Goal: Entertainment & Leisure: Consume media (video, audio)

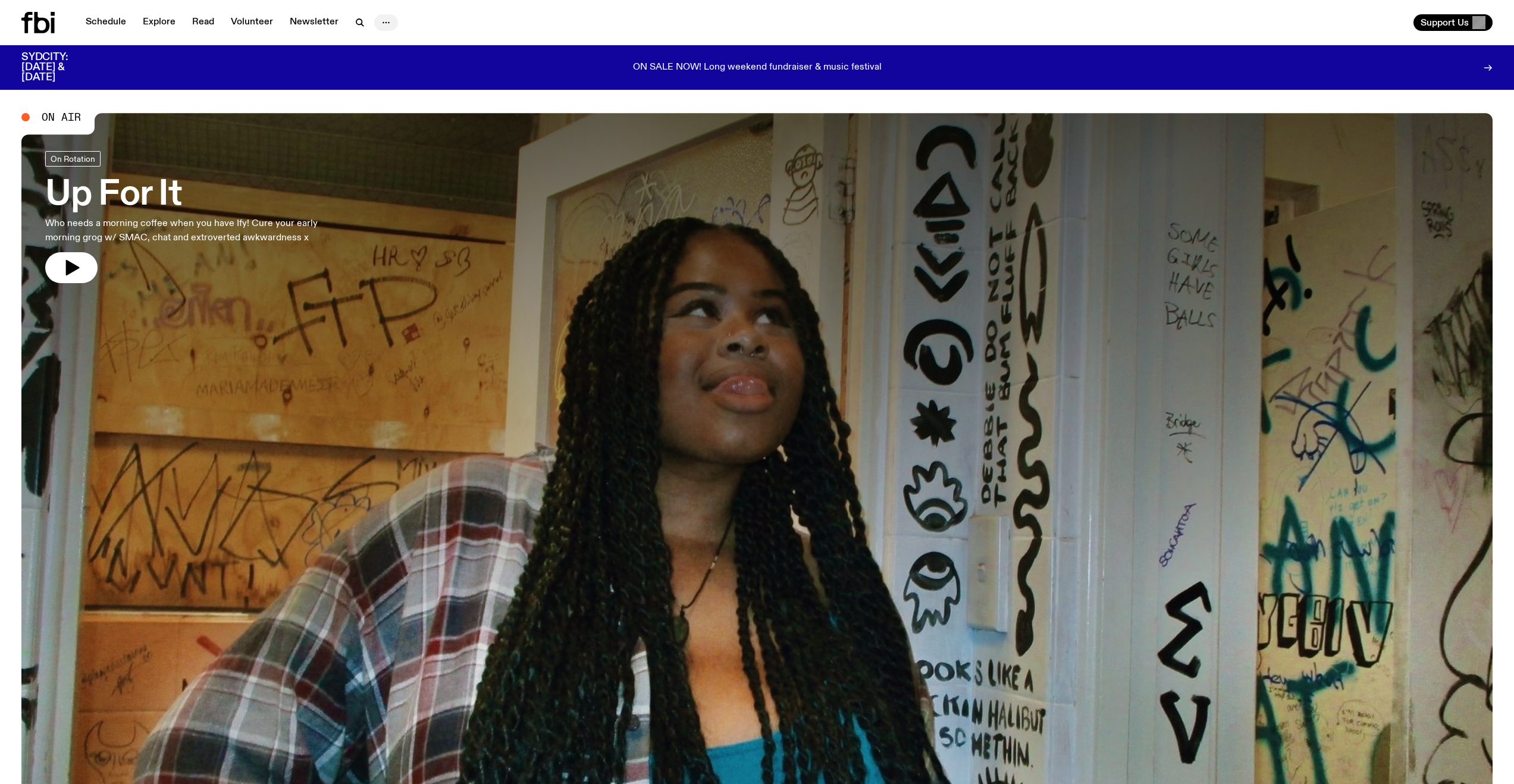
click at [382, 25] on icon "button" at bounding box center [385, 22] width 14 height 14
click at [161, 24] on link "Explore" at bounding box center [159, 22] width 47 height 16
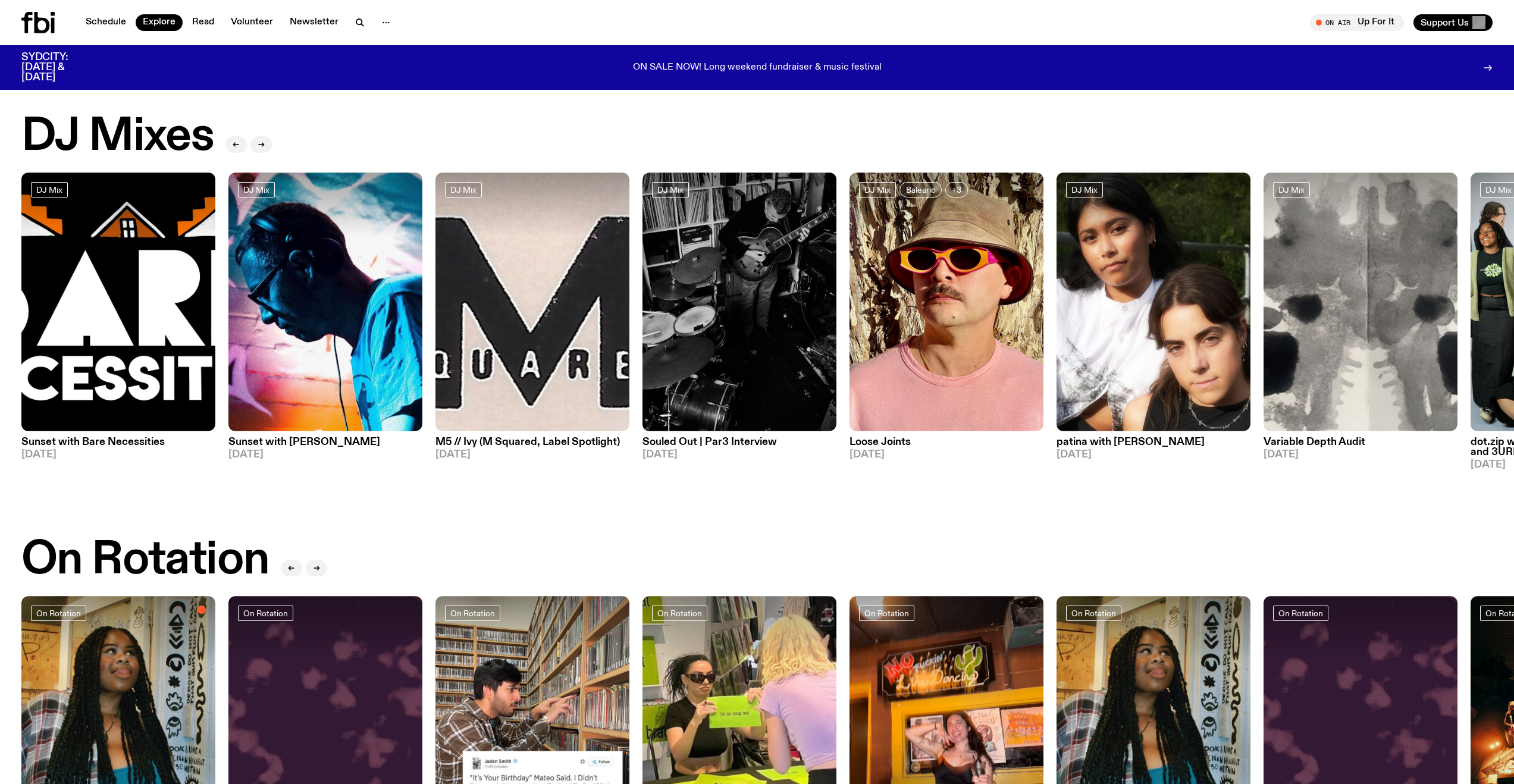
click at [457, 130] on div "DJ Mixes" at bounding box center [757, 137] width 1472 height 48
click at [262, 136] on button "button" at bounding box center [261, 144] width 21 height 16
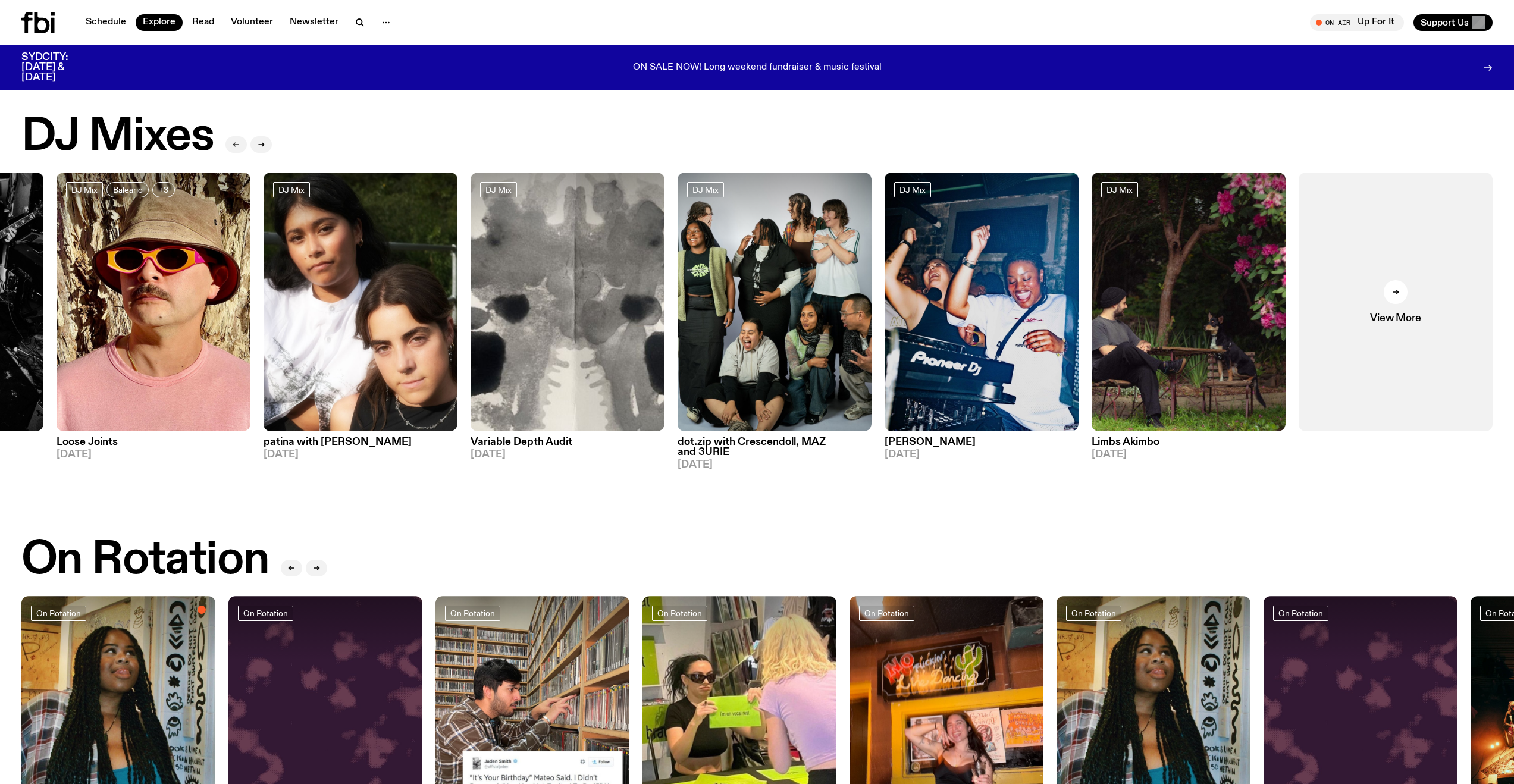
click at [244, 139] on button "button" at bounding box center [236, 144] width 21 height 16
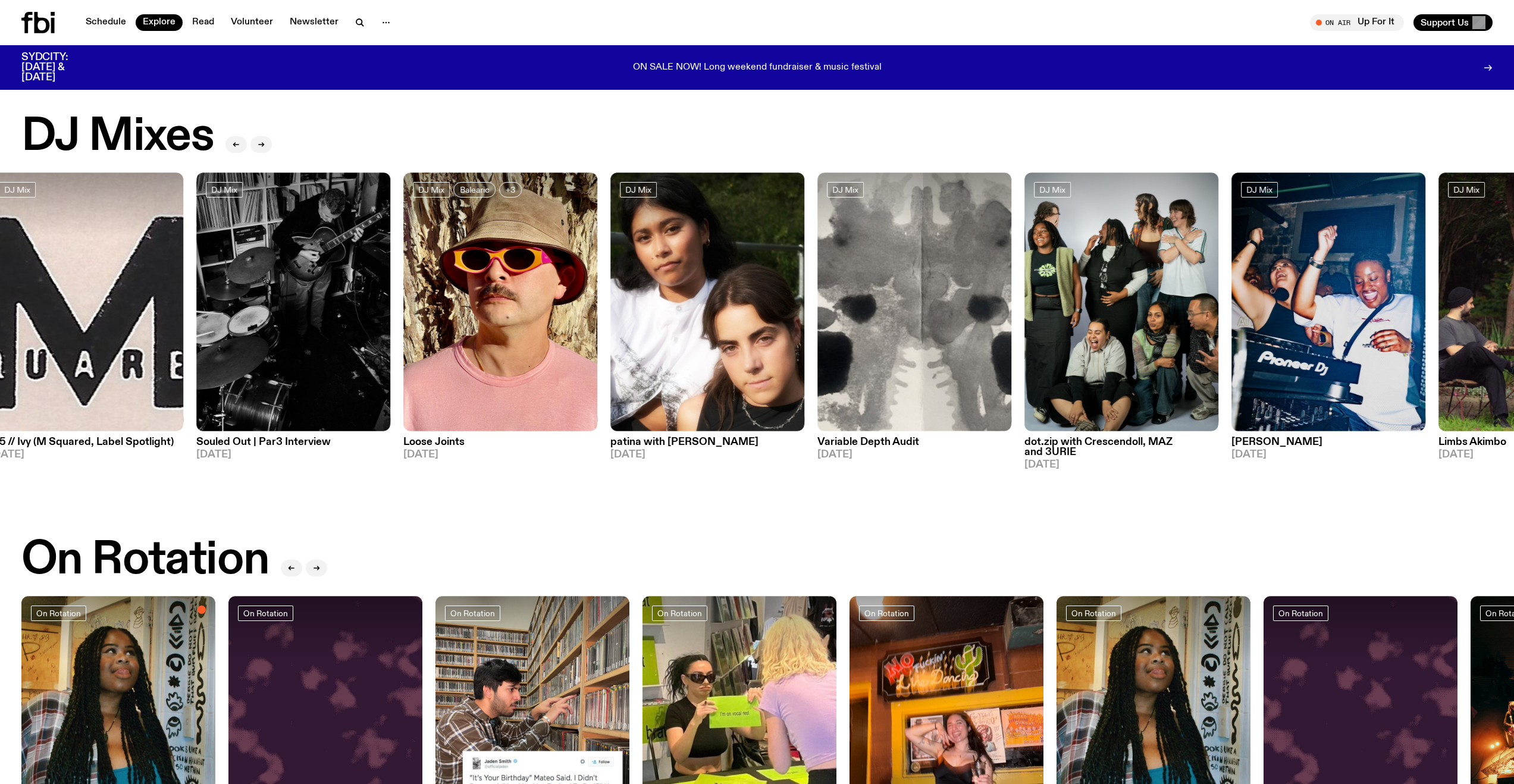
click at [390, 123] on div "DJ Mixes" at bounding box center [757, 137] width 1472 height 48
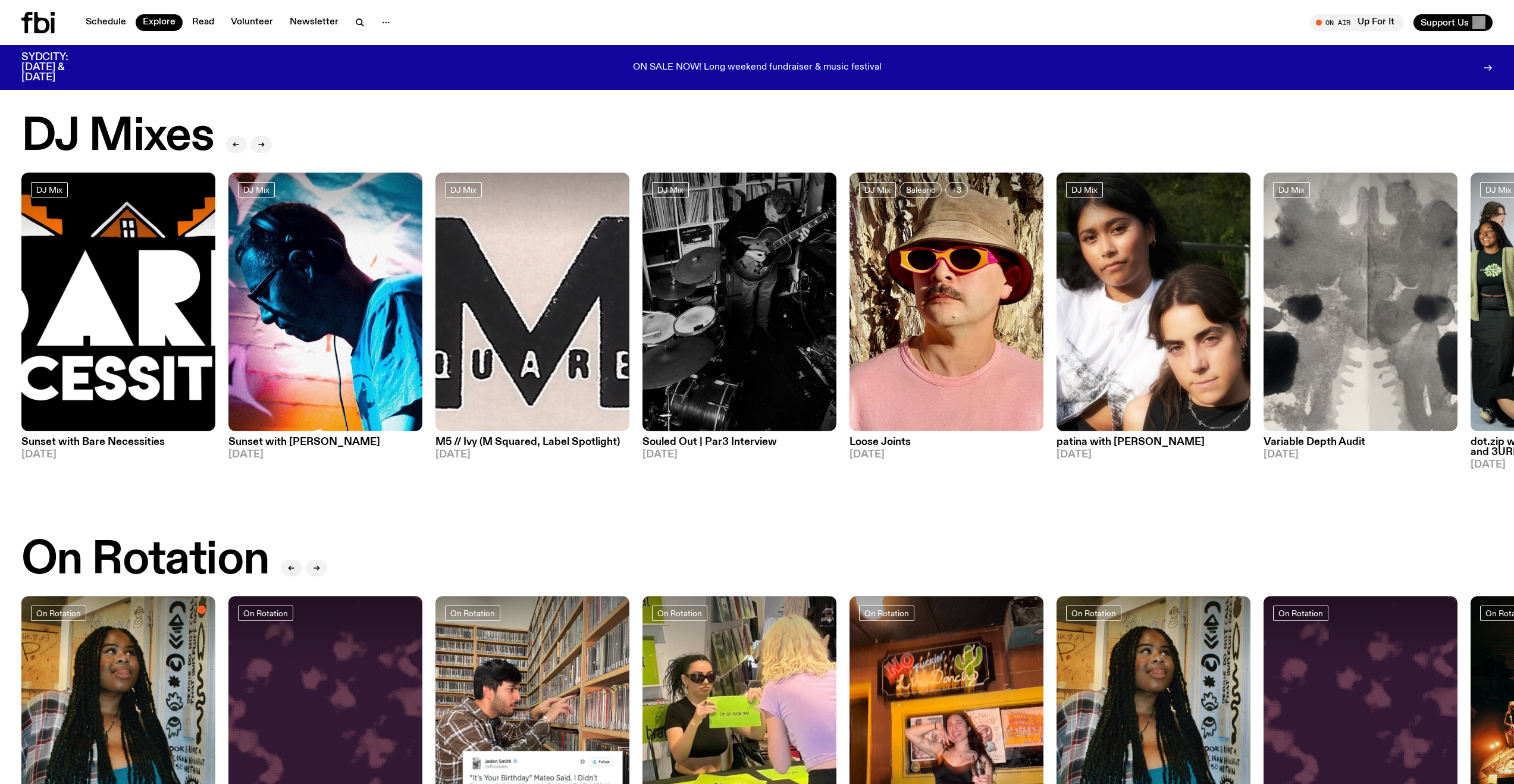
click at [432, 169] on div "DJ Mixes DJ Mix Sunset with Bare Necessities [DATE] DJ Mix Sunset with [PERSON_…" at bounding box center [757, 291] width 1472 height 356
drag, startPoint x: 428, startPoint y: 341, endPoint x: 259, endPoint y: 358, distance: 169.9
click at [259, 358] on div "DJ Mix Sunset with Bare Necessities [DATE] DJ Mix Sunset with [PERSON_NAME] [DA…" at bounding box center [757, 322] width 1472 height 298
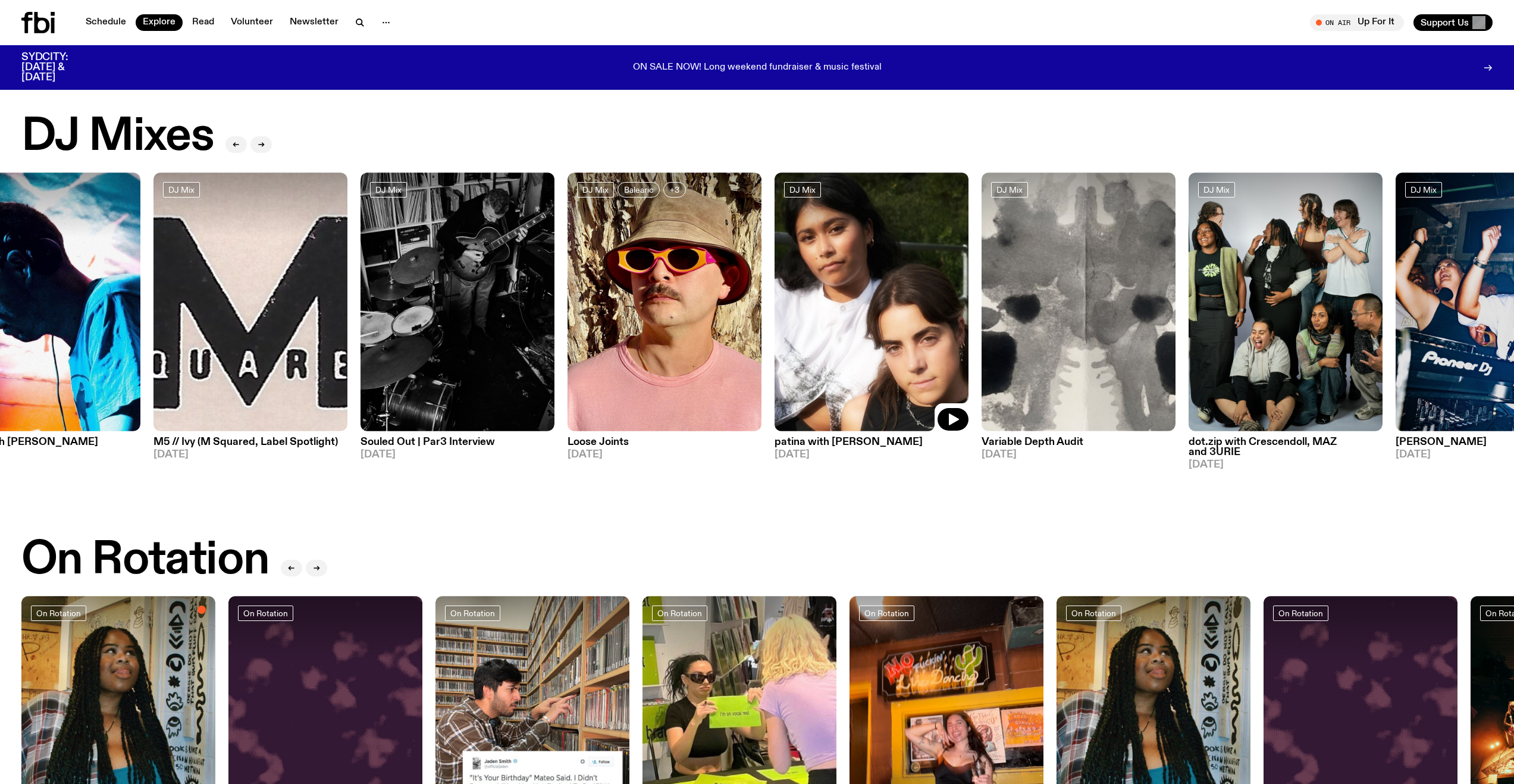
drag, startPoint x: 1017, startPoint y: 308, endPoint x: 507, endPoint y: 343, distance: 511.2
click at [775, 343] on img at bounding box center [872, 302] width 194 height 258
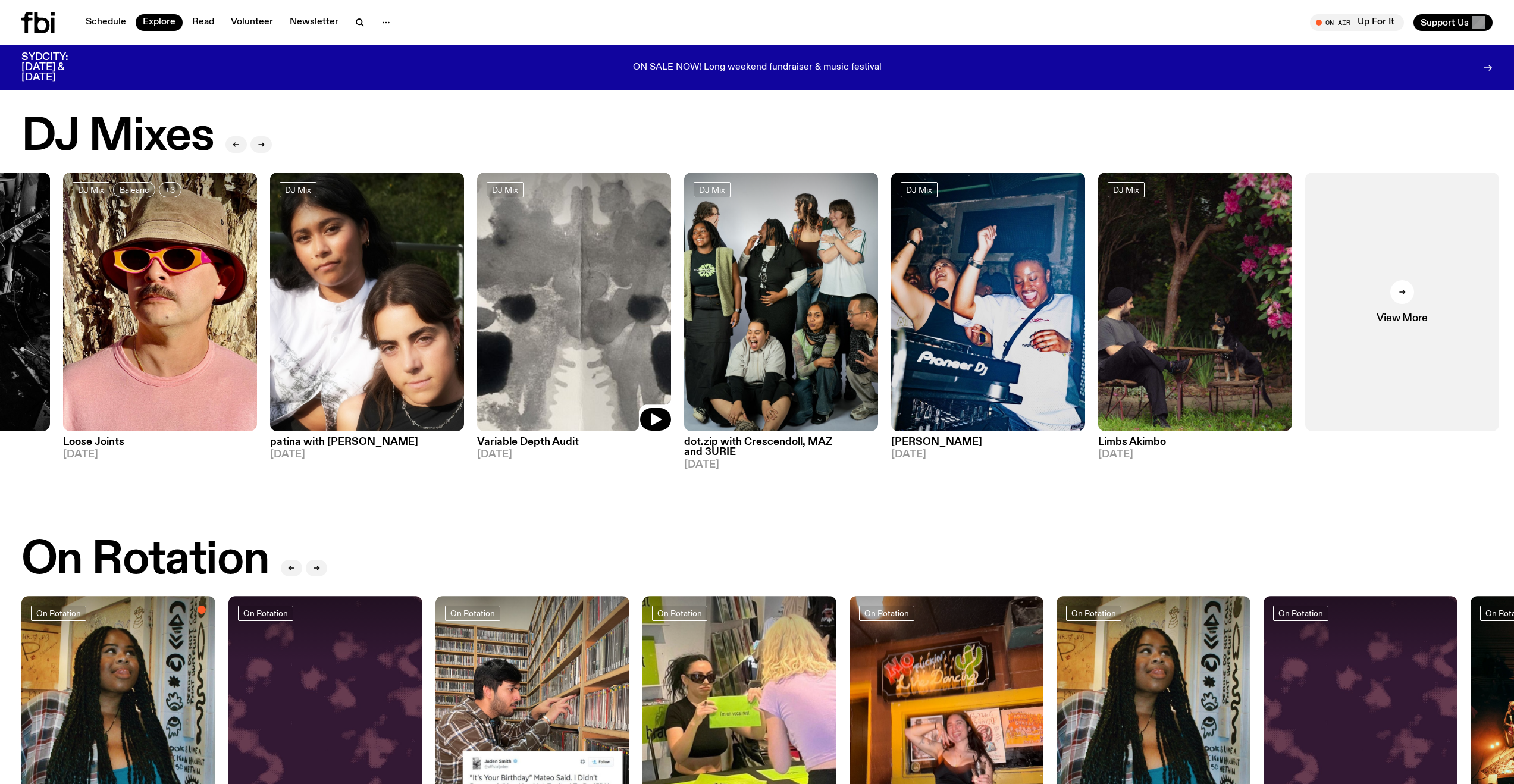
drag, startPoint x: 640, startPoint y: 281, endPoint x: 1071, endPoint y: 281, distance: 431.0
click at [671, 281] on img at bounding box center [574, 302] width 194 height 258
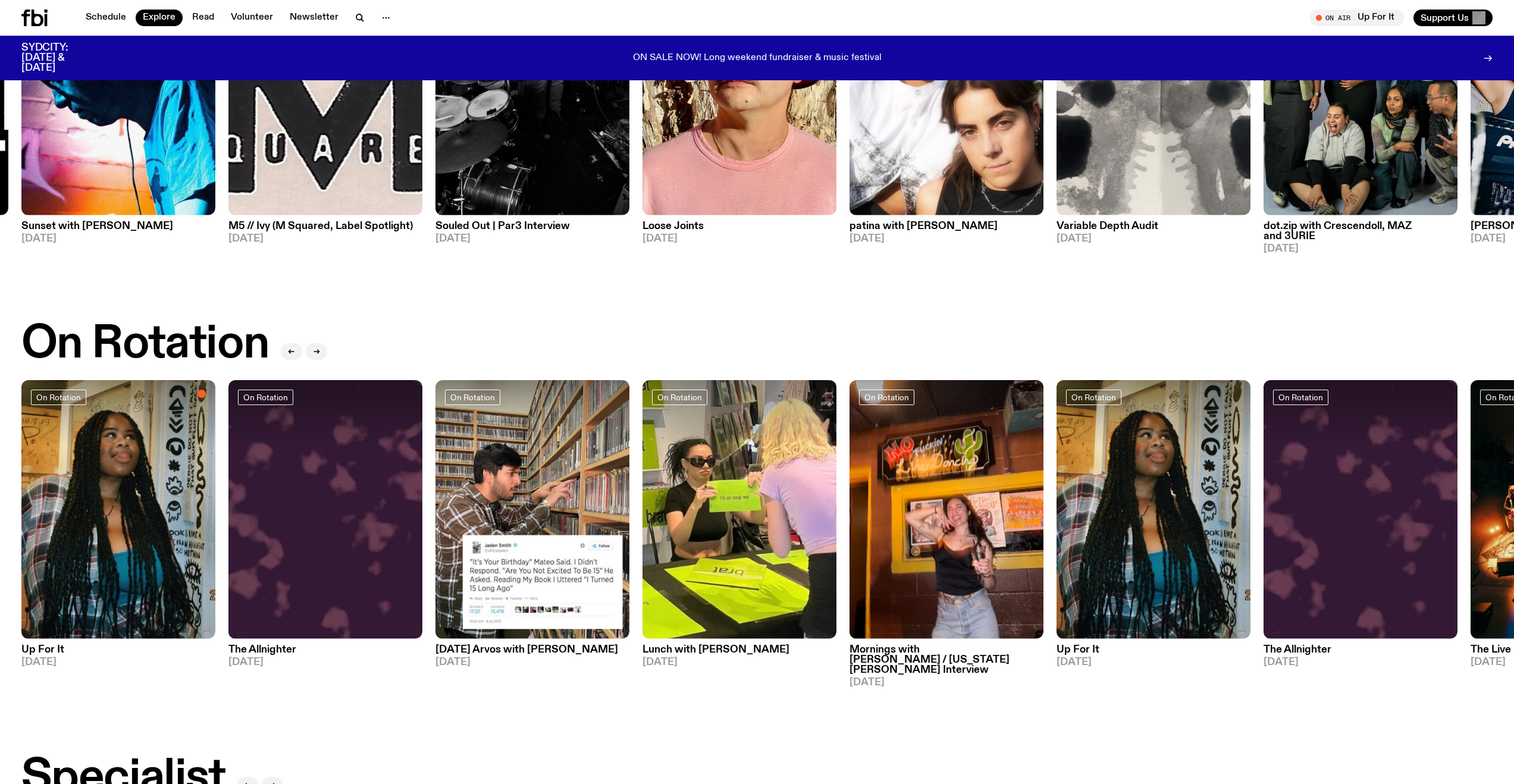
scroll to position [283, 0]
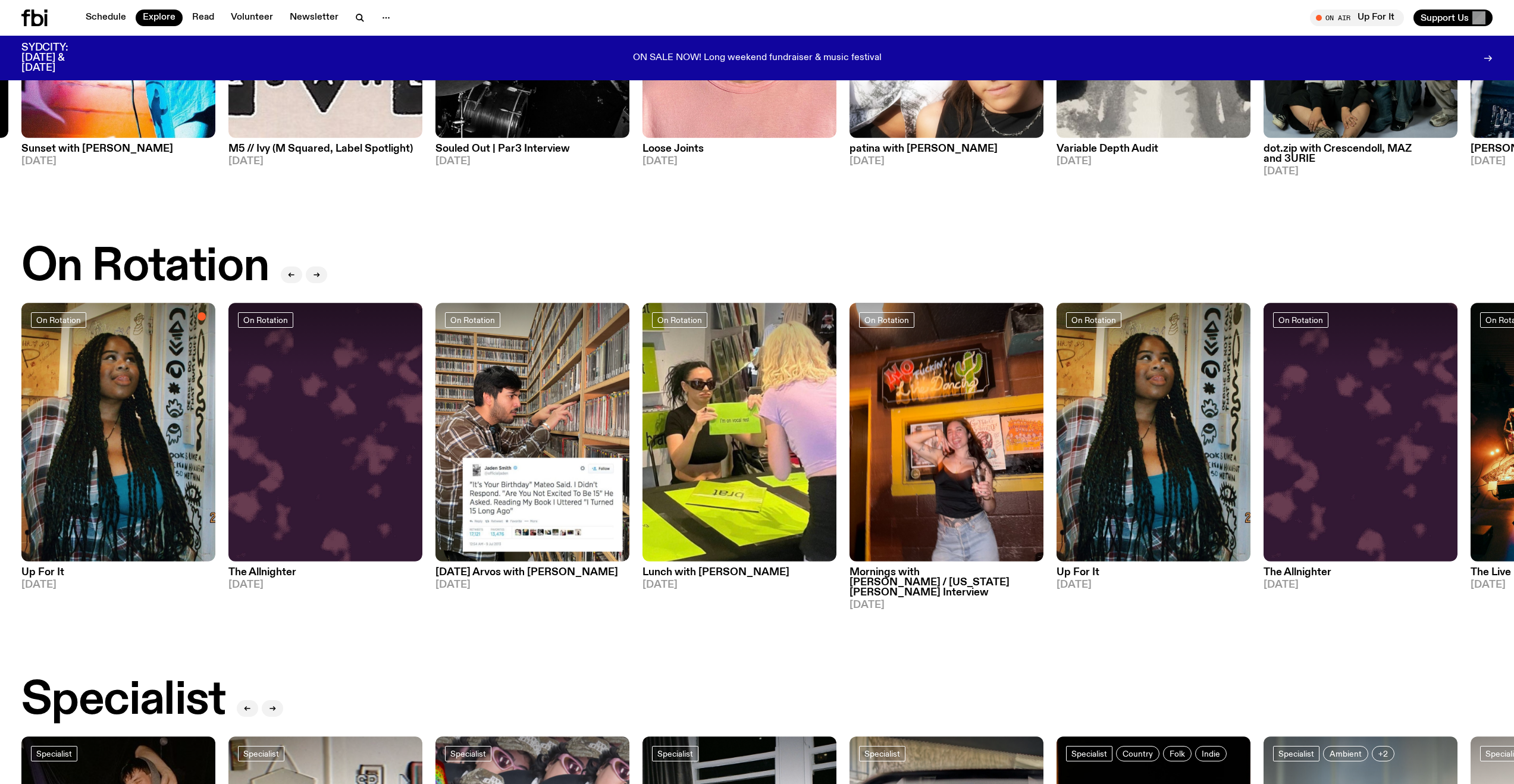
click at [844, 299] on div "On Rotation On Rotation Up For It [DATE] On Rotation The Allnighter [DATE] On R…" at bounding box center [757, 427] width 1472 height 367
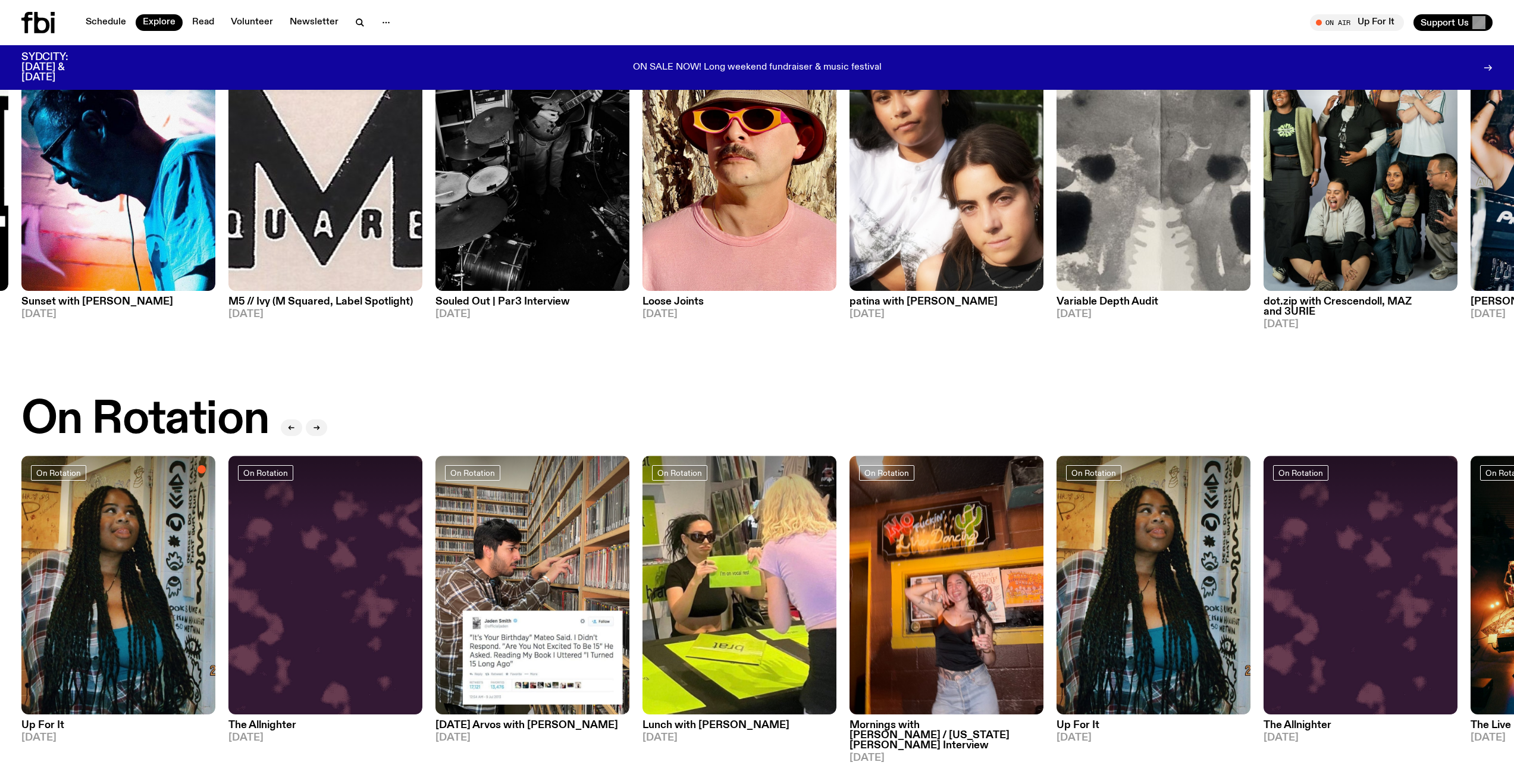
scroll to position [0, 0]
